Goal: Transaction & Acquisition: Book appointment/travel/reservation

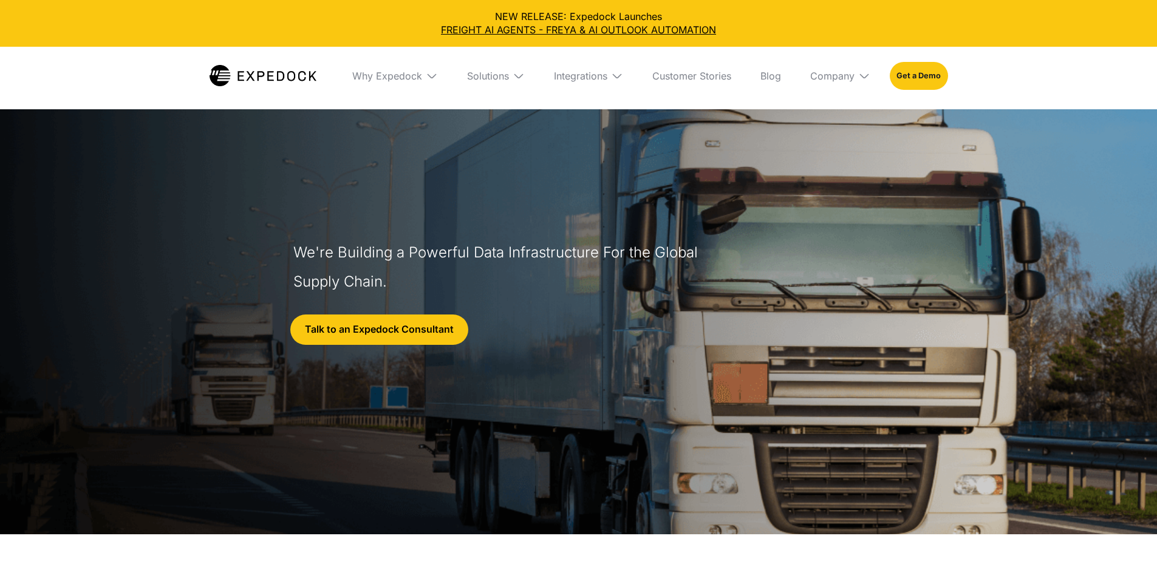
select select
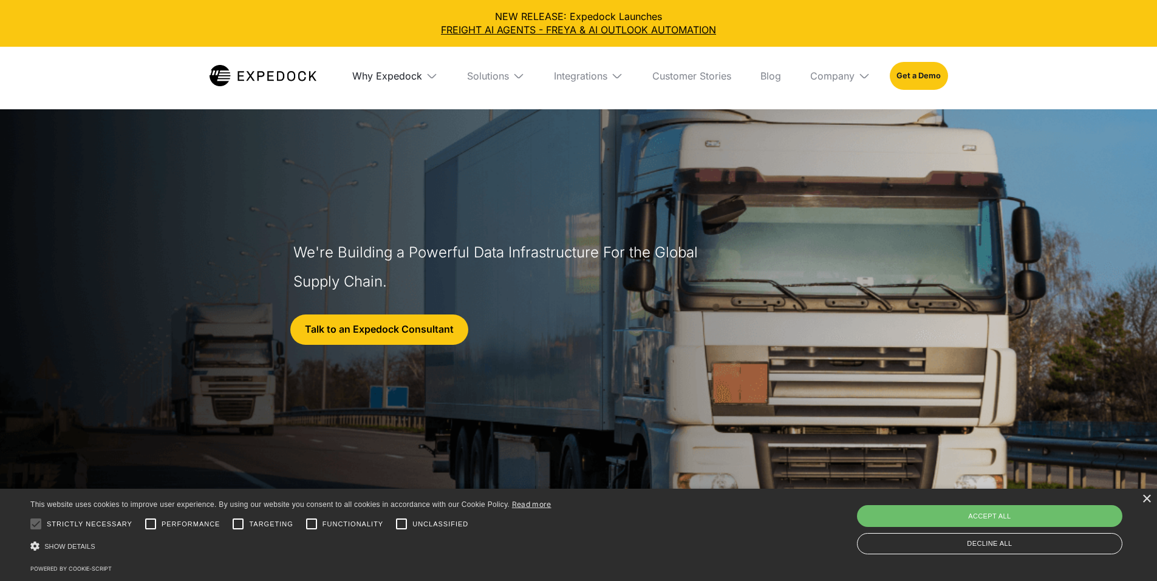
click at [400, 79] on div "Why Expedock" at bounding box center [387, 76] width 70 height 12
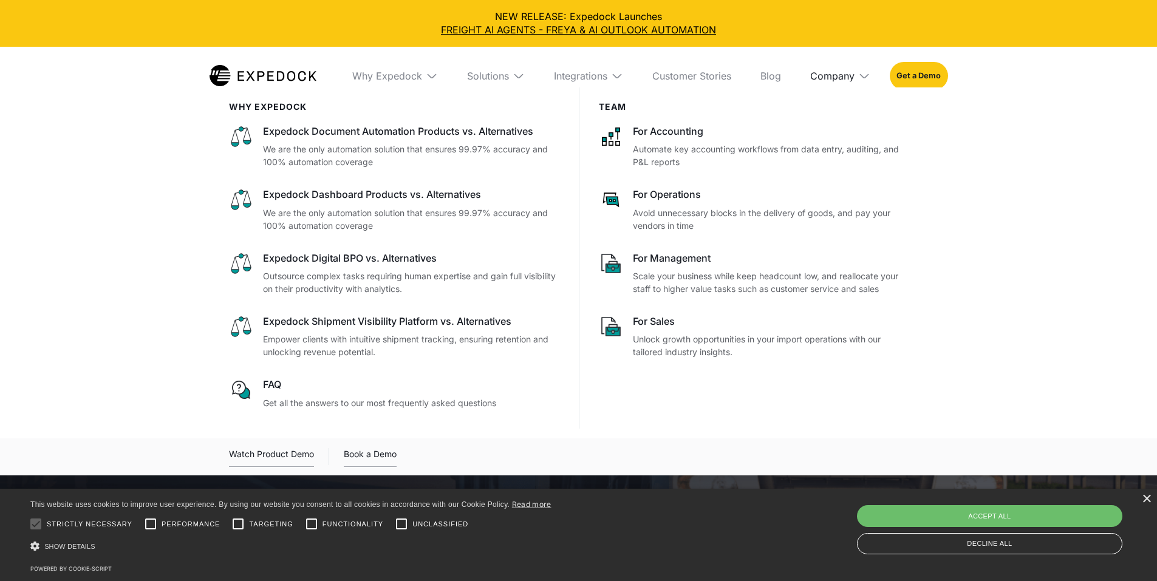
click at [855, 80] on div "Company" at bounding box center [832, 76] width 44 height 12
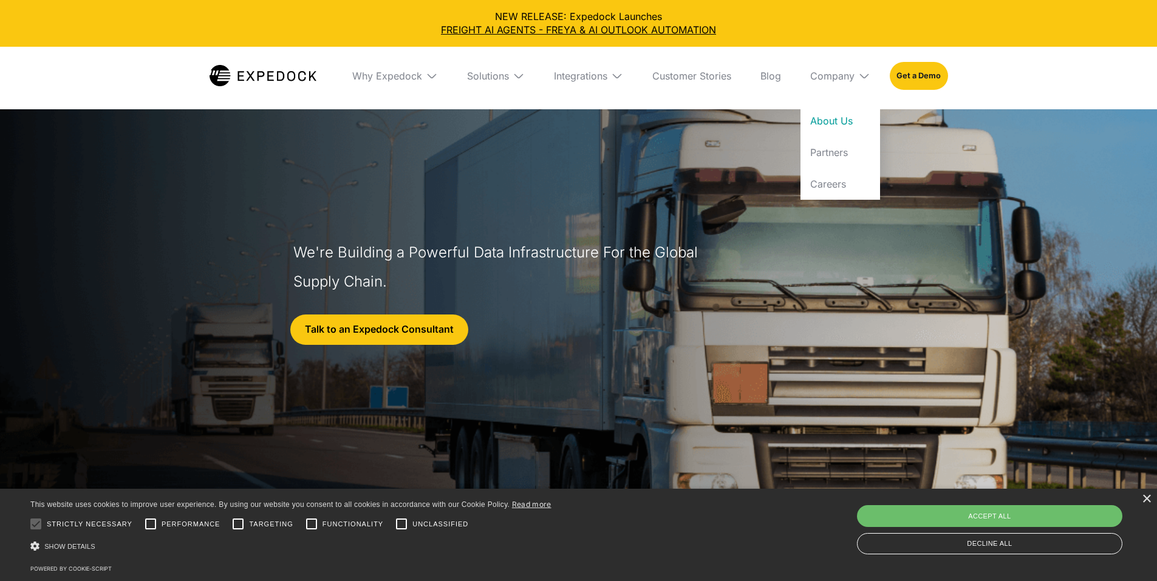
click at [857, 121] on link "About Us" at bounding box center [841, 121] width 80 height 32
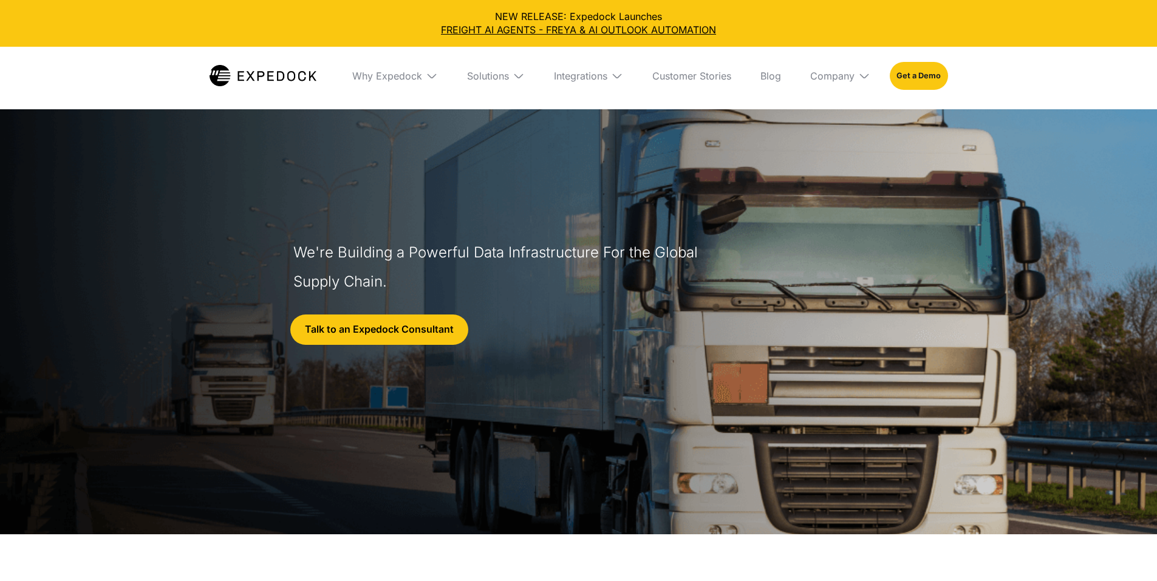
select select
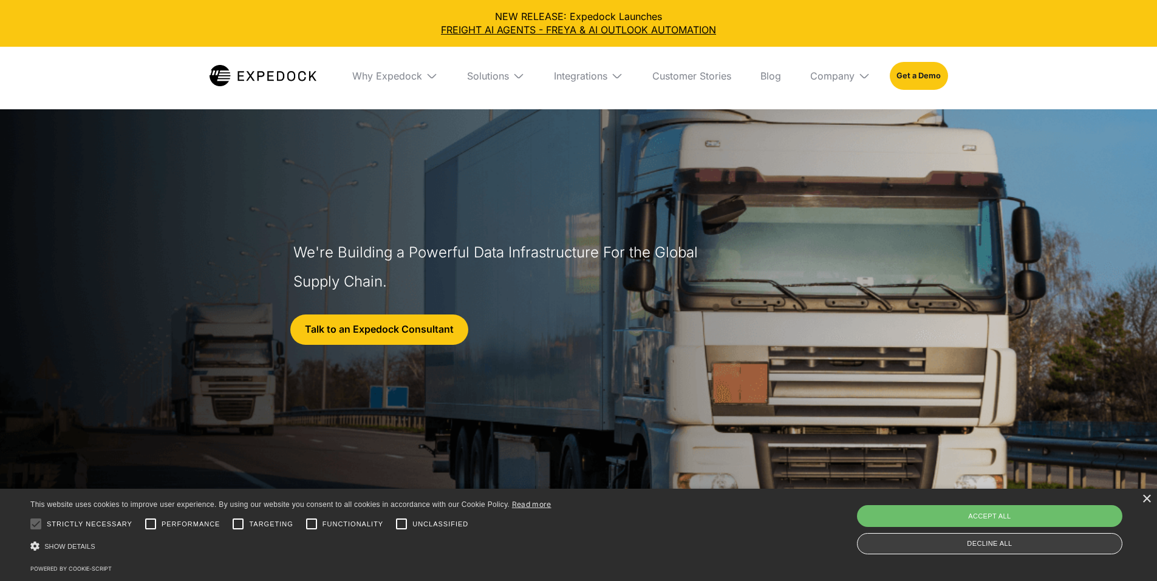
click at [1021, 547] on div "Decline all" at bounding box center [989, 543] width 265 height 21
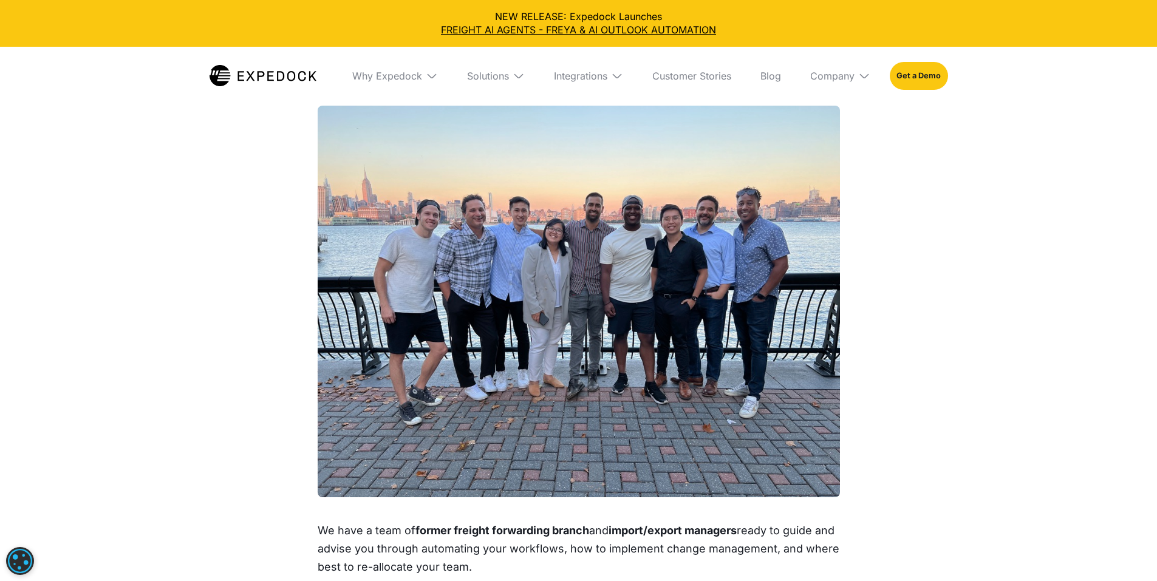
scroll to position [1215, 0]
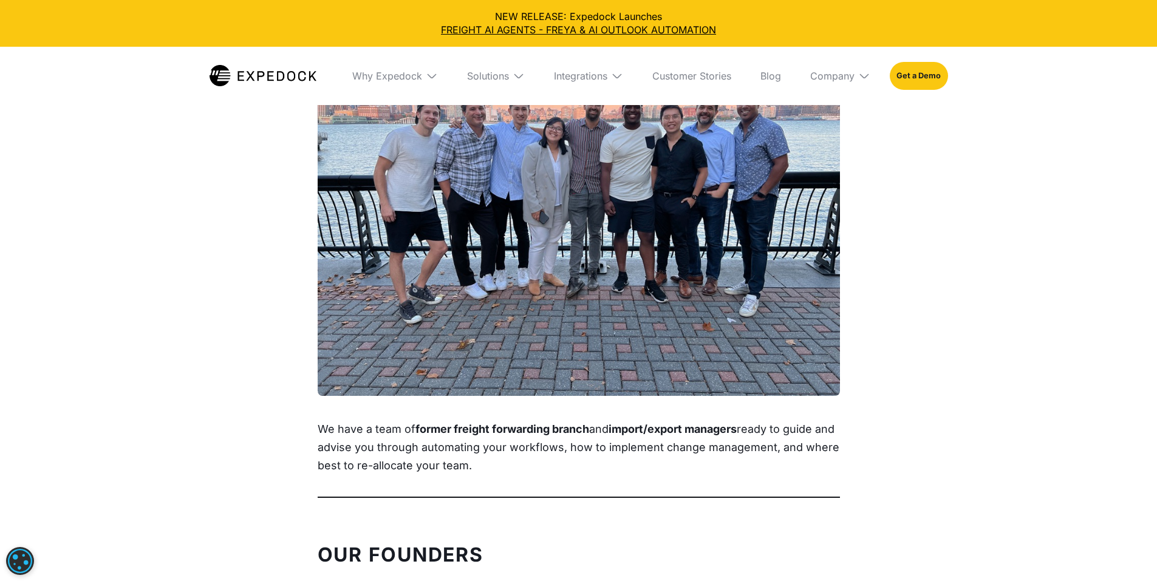
click at [578, 287] on img at bounding box center [579, 200] width 522 height 392
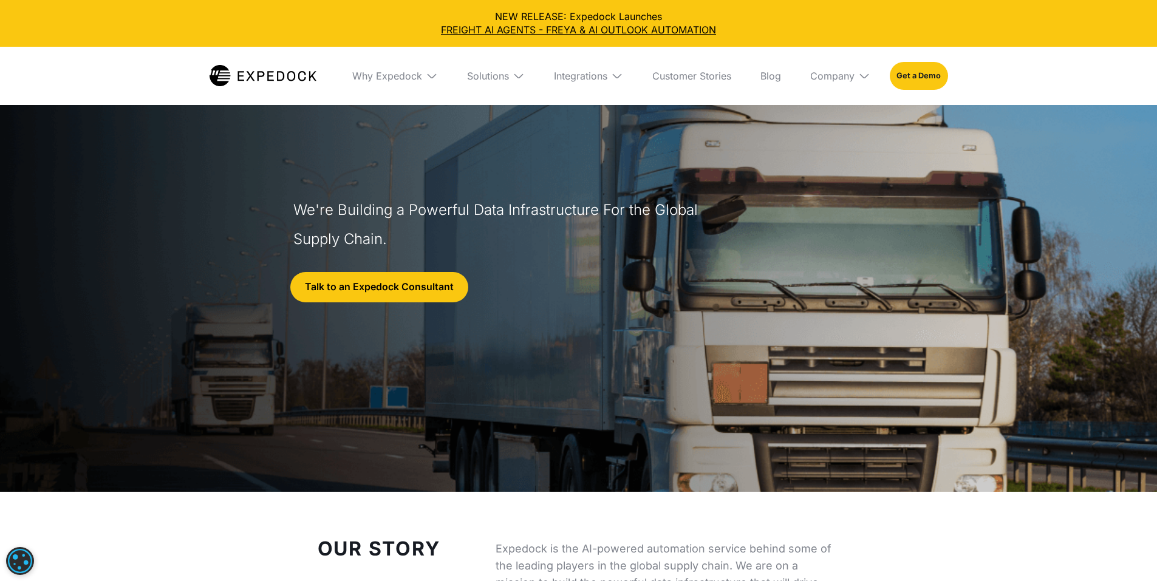
scroll to position [0, 0]
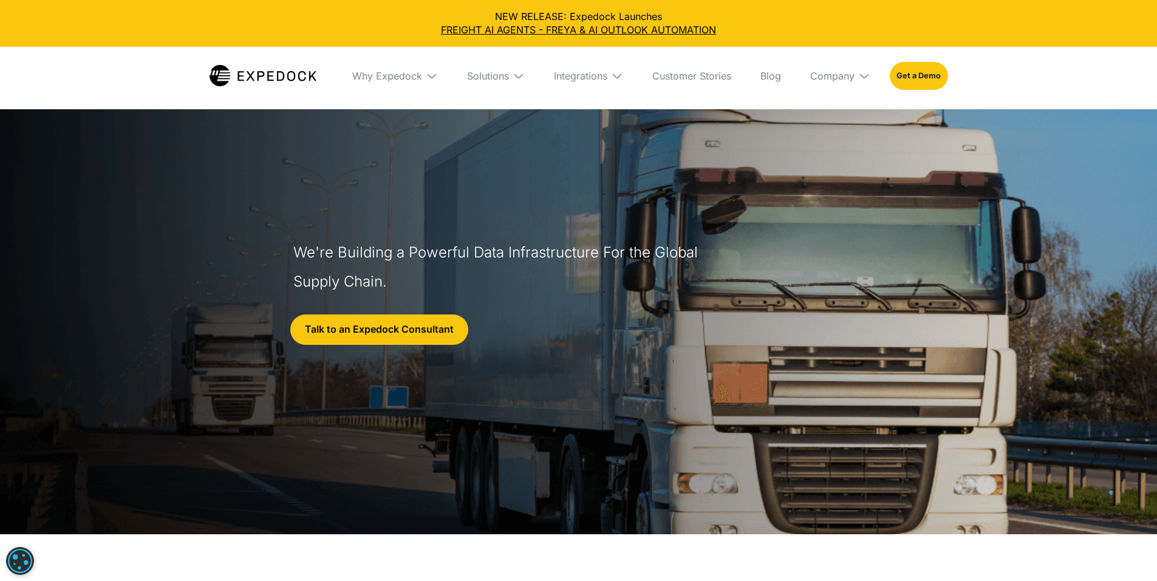
click at [516, 80] on img at bounding box center [519, 76] width 12 height 12
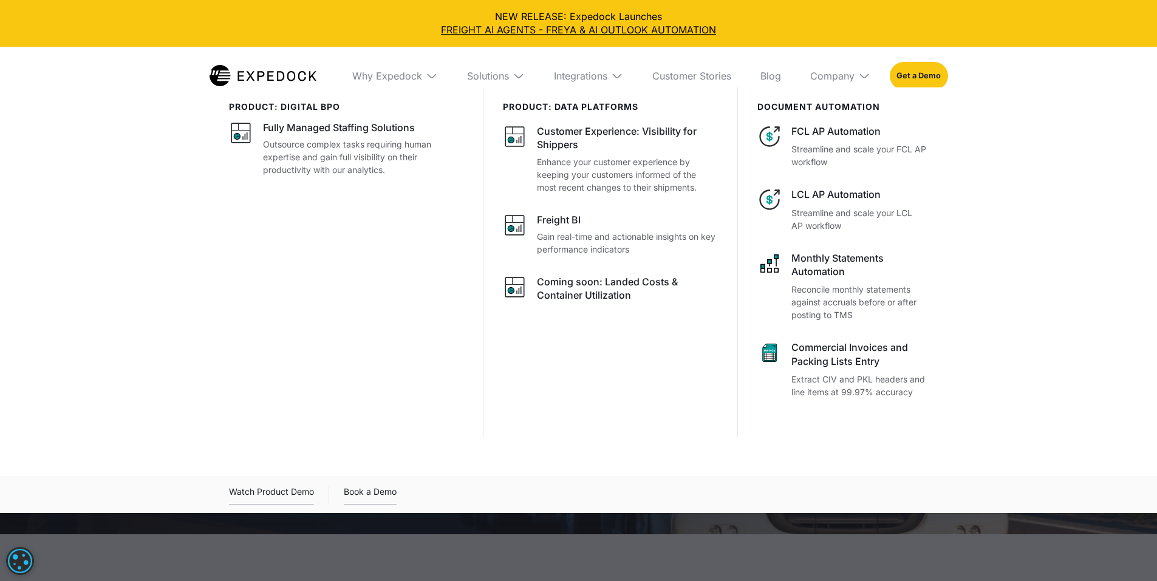
click at [414, 87] on div "Why Expedock" at bounding box center [395, 76] width 105 height 58
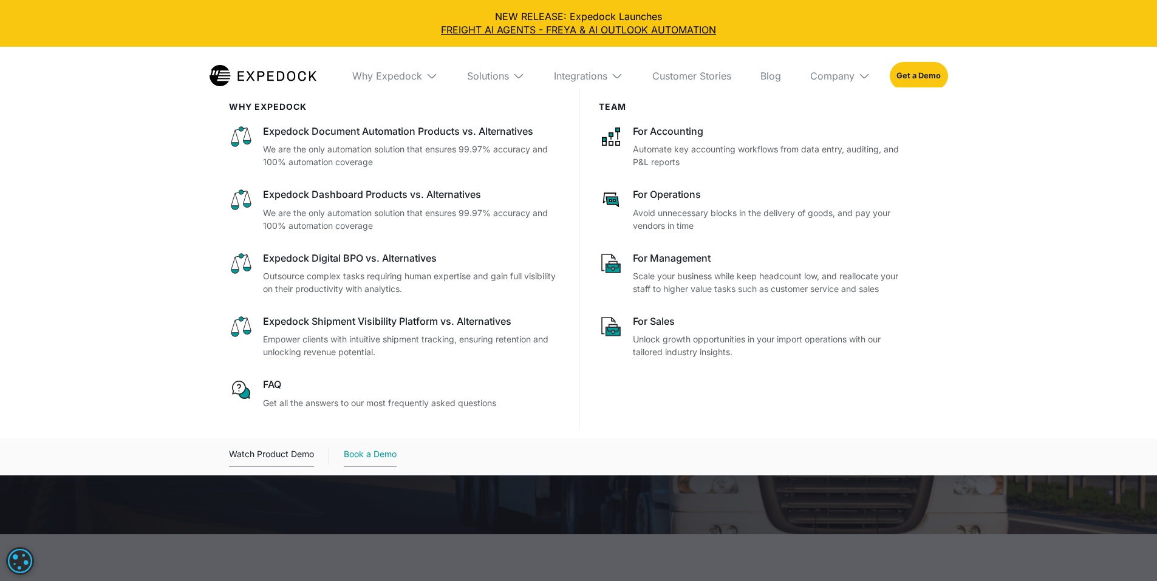
click at [397, 467] on link "Book a Demo" at bounding box center [370, 457] width 53 height 20
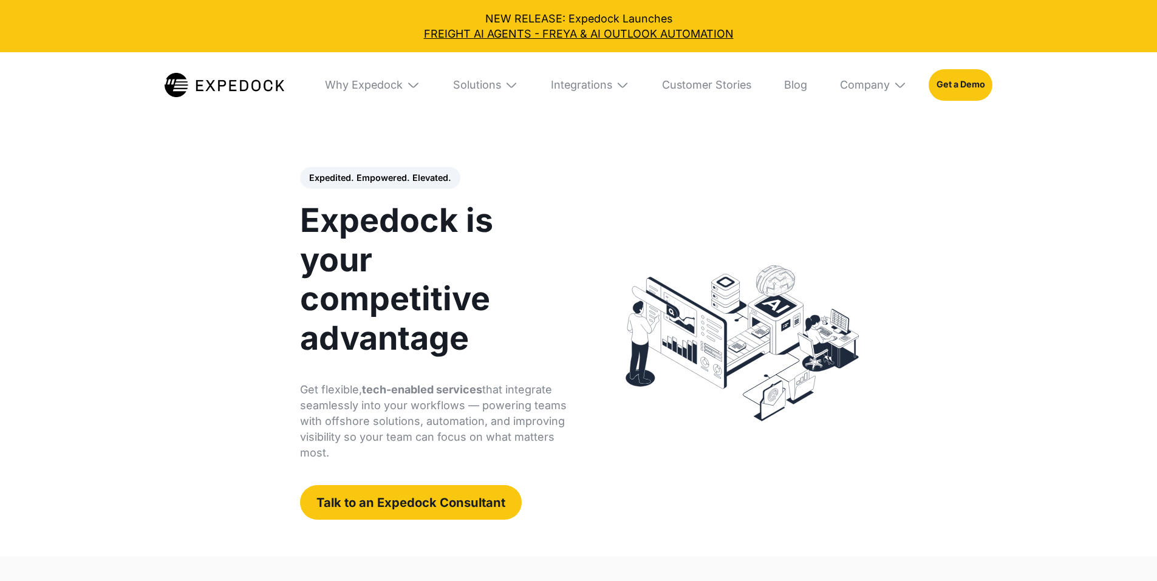
select select
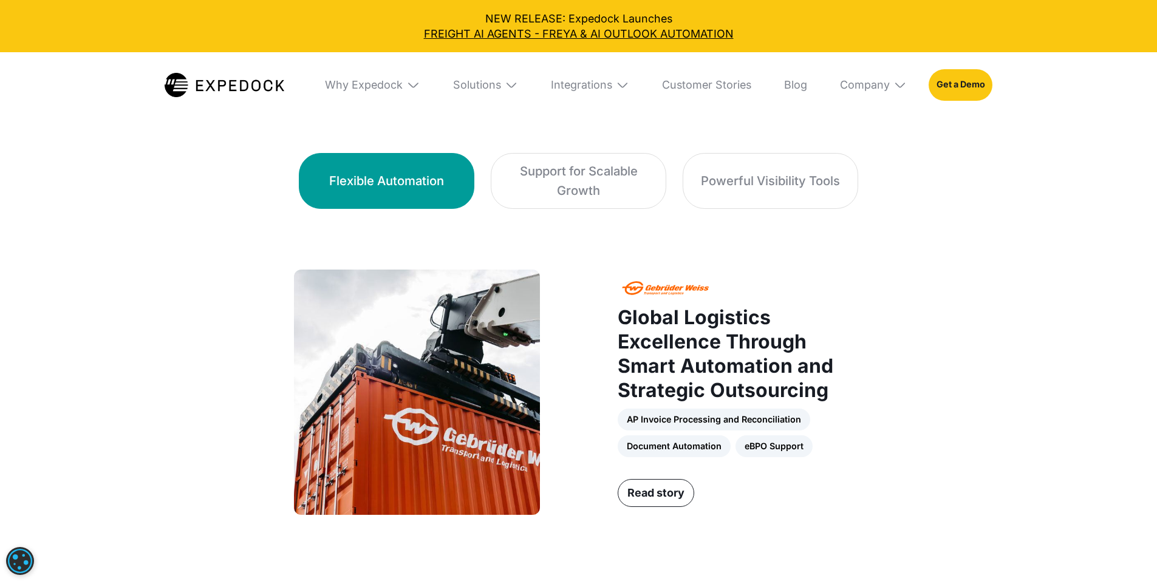
scroll to position [812, 0]
